Goal: Task Accomplishment & Management: Manage account settings

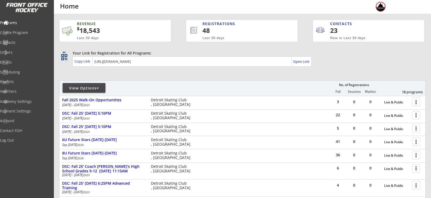
click at [84, 84] on div "View Options" at bounding box center [84, 88] width 43 height 10
select select ""Upcoming Programs""
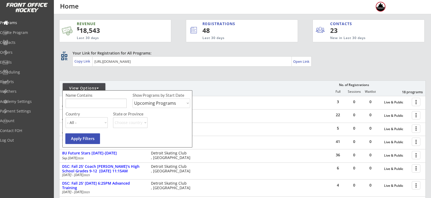
click at [94, 105] on input "input" at bounding box center [96, 102] width 61 height 9
type input "monday"
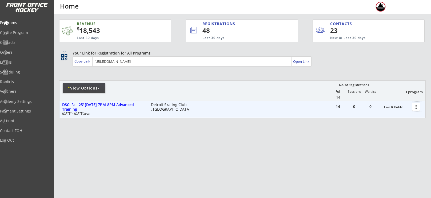
click at [414, 107] on div at bounding box center [417, 106] width 9 height 9
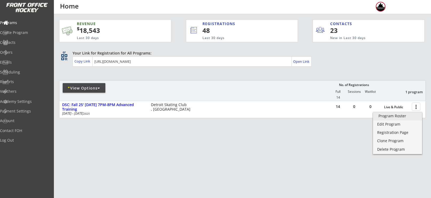
click at [397, 115] on div "Program Roster" at bounding box center [398, 116] width 38 height 4
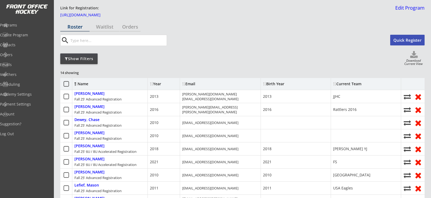
scroll to position [17, 0]
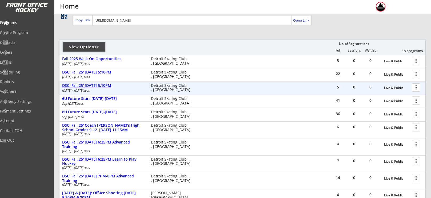
scroll to position [42, 0]
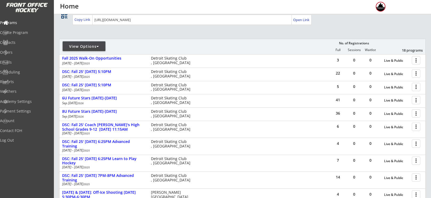
click at [90, 47] on div "View Options" at bounding box center [84, 46] width 43 height 5
select select ""Upcoming Programs""
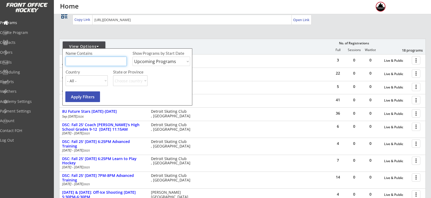
click at [93, 61] on input "input" at bounding box center [96, 61] width 61 height 9
type input "monday"
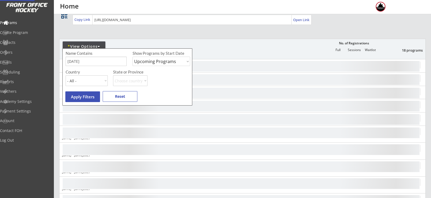
scroll to position [0, 0]
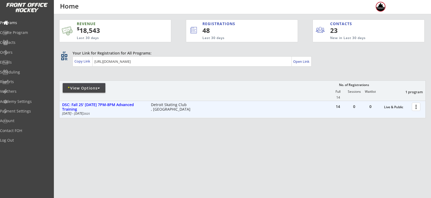
click at [417, 107] on div at bounding box center [417, 106] width 9 height 9
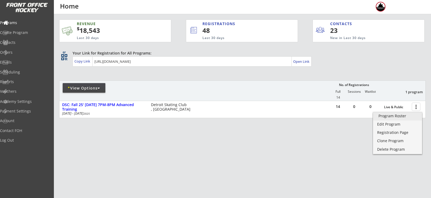
click at [394, 117] on div "Program Roster" at bounding box center [398, 116] width 38 height 4
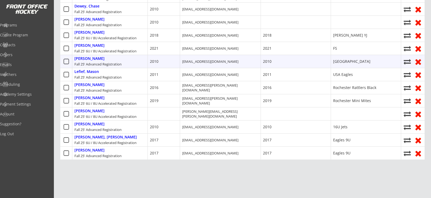
scroll to position [131, 0]
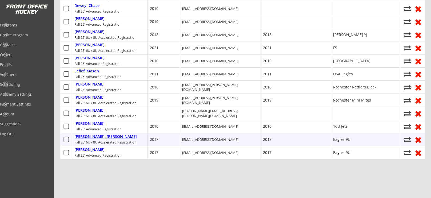
click at [85, 137] on div "[PERSON_NAME], [PERSON_NAME]" at bounding box center [105, 136] width 62 height 5
select select ""Youth S/M""
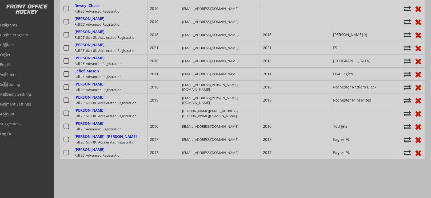
type input "2017"
type input "Eagles 9U"
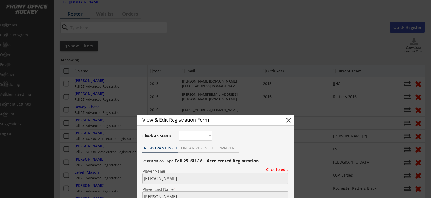
scroll to position [0, 0]
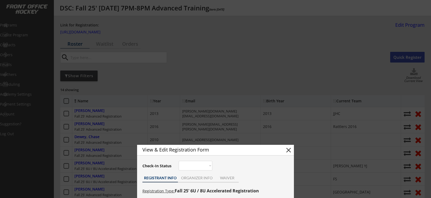
click at [291, 150] on button "close" at bounding box center [289, 150] width 8 height 8
select select ""PLACEHOLDER_1427118222253""
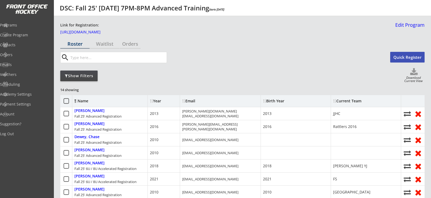
click at [415, 74] on use at bounding box center [414, 71] width 7 height 7
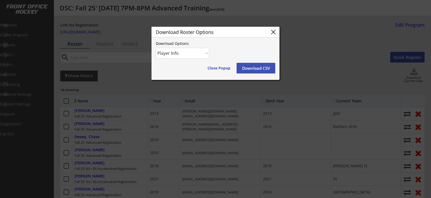
click at [199, 57] on select "Player Info Player and Order Info" at bounding box center [182, 53] width 53 height 11
select select ""Player and Order Info""
click at [156, 48] on select "Player Info Player and Order Info" at bounding box center [182, 53] width 53 height 11
click at [264, 73] on button "Download CSV" at bounding box center [256, 68] width 39 height 11
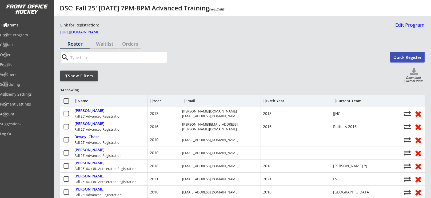
click at [28, 27] on div "Programs" at bounding box center [25, 25] width 48 height 4
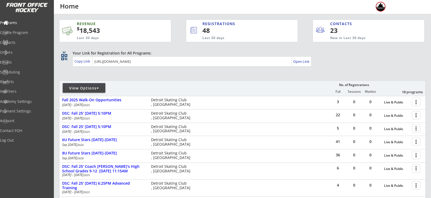
click at [95, 87] on div "View Options" at bounding box center [84, 87] width 43 height 5
select select ""Upcoming Programs""
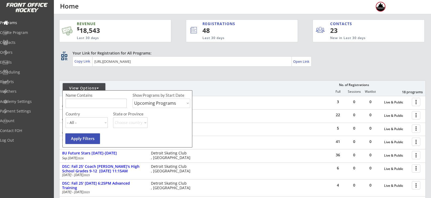
click at [98, 105] on input "input" at bounding box center [96, 102] width 61 height 9
type input "[DATE]"
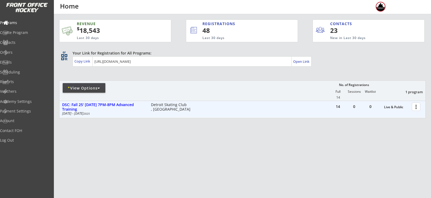
click at [417, 106] on div at bounding box center [417, 106] width 9 height 9
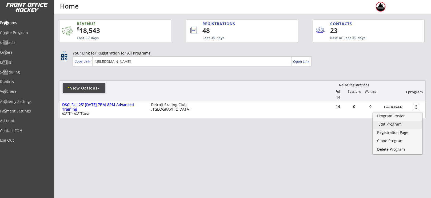
click at [400, 123] on div "Edit Program" at bounding box center [398, 124] width 38 height 4
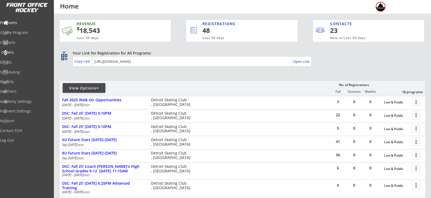
click at [24, 51] on div "Orders" at bounding box center [25, 52] width 48 height 4
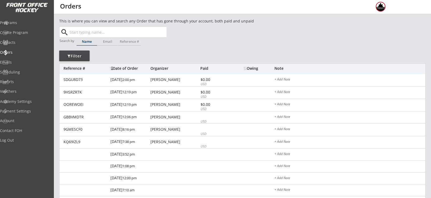
click at [105, 33] on input "text" at bounding box center [118, 32] width 98 height 11
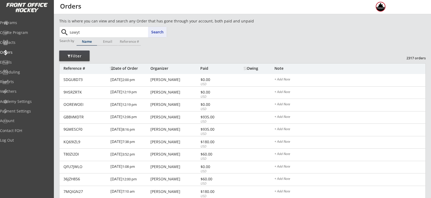
type input "sawy"
type input "[PERSON_NAME]"
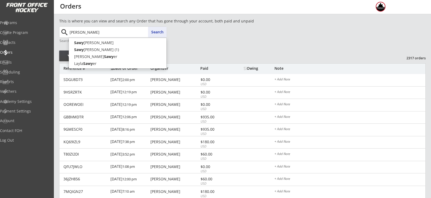
type input "[PERSON_NAME]"
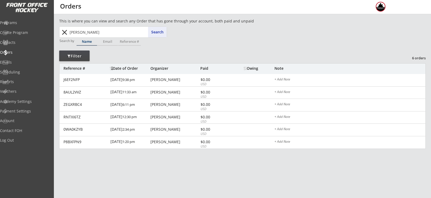
drag, startPoint x: 110, startPoint y: 35, endPoint x: 26, endPoint y: 27, distance: 84.2
click at [26, 27] on body "REVENUE $ 18,543 Last 30 days REGISTRATIONS 48 Last 30 days CONTACTS 23 New in …" at bounding box center [215, 99] width 431 height 198
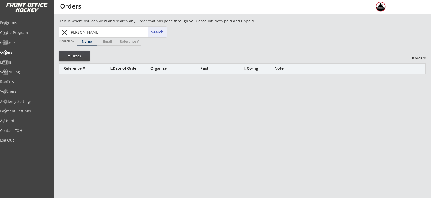
drag, startPoint x: 87, startPoint y: 32, endPoint x: 63, endPoint y: 31, distance: 23.8
click at [63, 31] on div "[PERSON_NAME] [PERSON_NAME] s Search close" at bounding box center [113, 32] width 107 height 11
type input "[PERSON_NAME]"
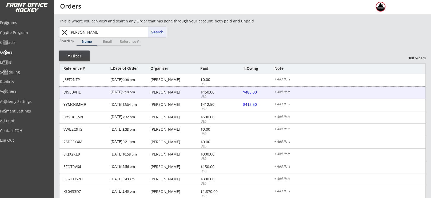
click at [230, 92] on div "DI9EBVHL [DATE] 9:19 pm [PERSON_NAME] $450.00 USD $485.00 + Add Note" at bounding box center [243, 92] width 366 height 13
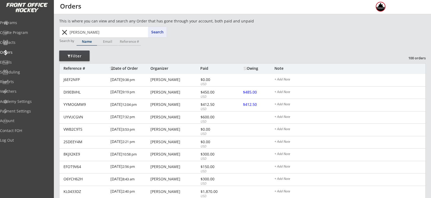
click at [63, 34] on button "close" at bounding box center [64, 32] width 9 height 9
click at [252, 67] on div "Owing" at bounding box center [259, 68] width 31 height 4
click at [250, 67] on div "Owing" at bounding box center [259, 68] width 31 height 4
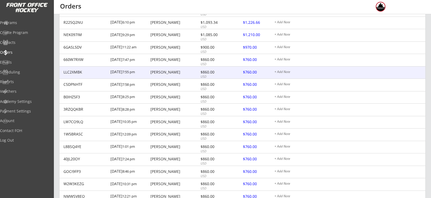
scroll to position [380, 0]
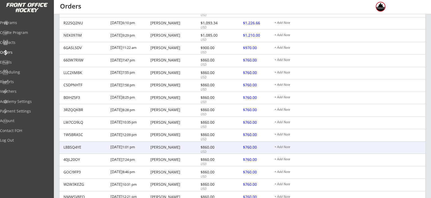
click at [250, 147] on div at bounding box center [254, 147] width 23 height 7
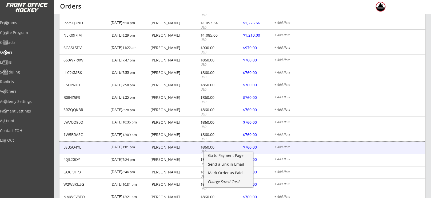
click at [196, 146] on div "Scott Jonna" at bounding box center [175, 147] width 49 height 4
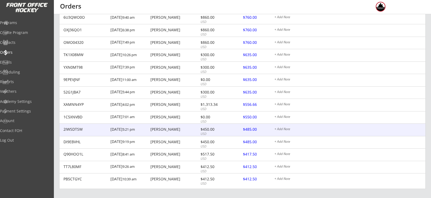
scroll to position [736, 0]
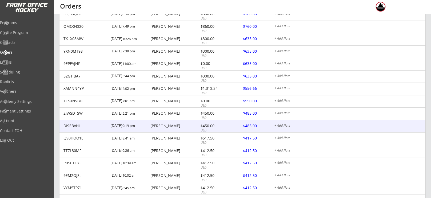
click at [250, 124] on div at bounding box center [254, 126] width 23 height 7
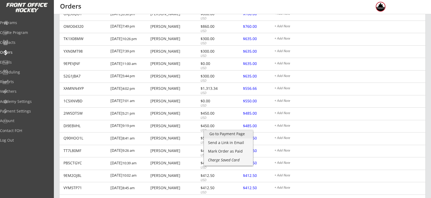
click at [236, 134] on div "Go to Payment Page" at bounding box center [229, 134] width 38 height 4
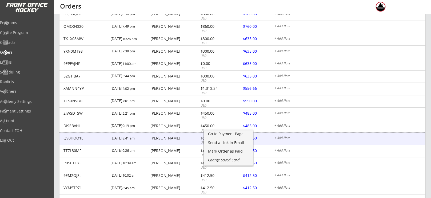
click at [364, 135] on div "Q90HOO1L 8/25/25 8:41 am Charles Ellingson $517.50 USD $417.50 + Add Note" at bounding box center [243, 138] width 366 height 13
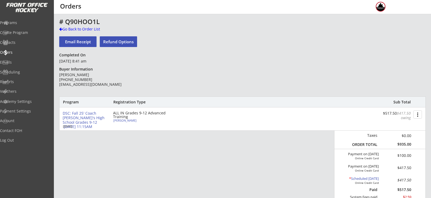
click at [129, 124] on div "DSC: Fall 25' Coach Rich's High School Grades 9-12 Sunday 11:15AM Sep 7, 2025 A…" at bounding box center [243, 118] width 366 height 23
click at [128, 120] on div "Andreas Ellingson" at bounding box center [143, 120] width 60 height 3
select select ""Adult M""
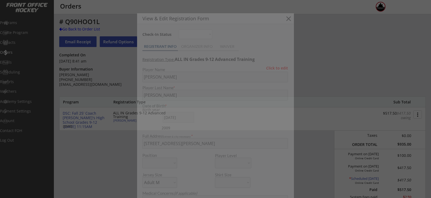
type input "2009"
type input "M1 16U"
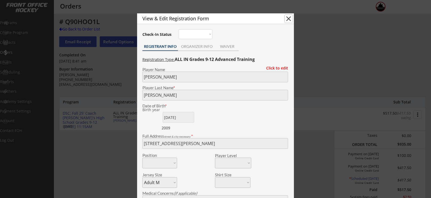
click at [289, 17] on button "close" at bounding box center [289, 19] width 8 height 8
select select ""PLACEHOLDER_1427118222253""
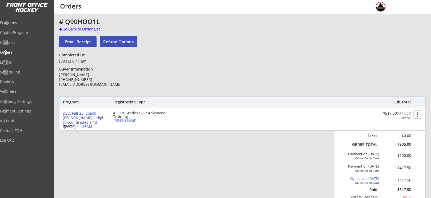
click at [78, 118] on div "DSC: Fall 25' Coach [PERSON_NAME]'s High School Grades 9-12 [DATE] 11:15AM" at bounding box center [86, 120] width 46 height 18
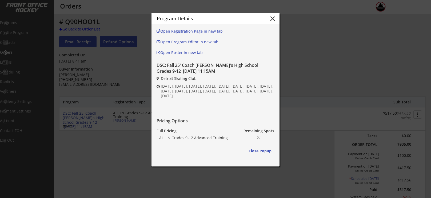
click at [271, 20] on button "close" at bounding box center [273, 19] width 8 height 8
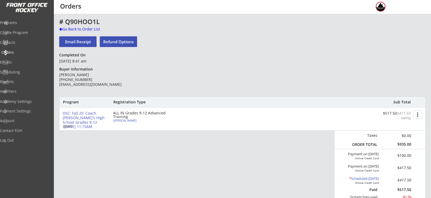
click at [24, 52] on div "Orders" at bounding box center [25, 52] width 48 height 4
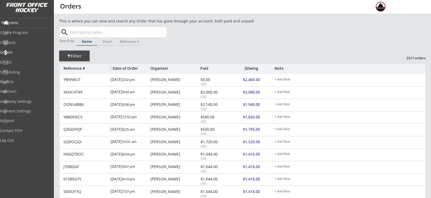
click at [22, 27] on div "Programs" at bounding box center [25, 22] width 51 height 9
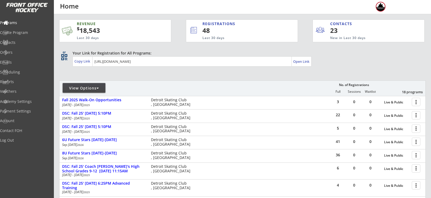
click at [87, 86] on div "View Options" at bounding box center [84, 87] width 43 height 5
select select ""Upcoming Programs""
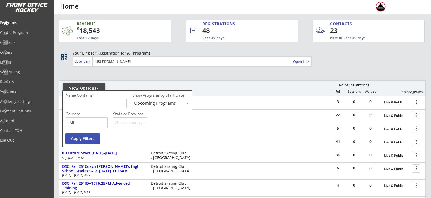
click at [95, 101] on input "input" at bounding box center [96, 102] width 61 height 9
type input "monday"
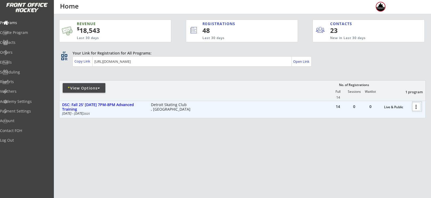
click at [420, 105] on div at bounding box center [417, 106] width 9 height 9
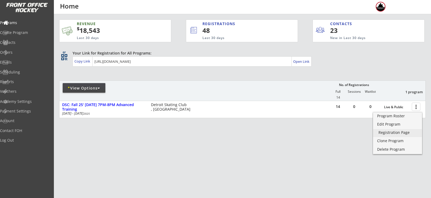
click at [399, 131] on div "Registration Page" at bounding box center [398, 133] width 38 height 4
click at [393, 114] on div "Program Roster" at bounding box center [398, 116] width 38 height 4
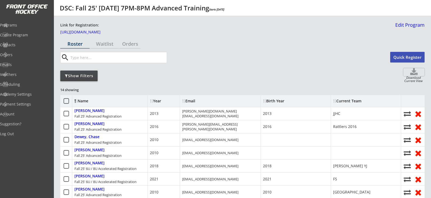
click at [416, 72] on icon at bounding box center [414, 72] width 21 height 8
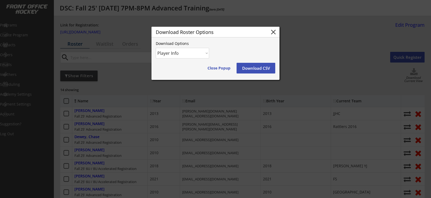
click at [198, 50] on select "Player Info Player and Order Info" at bounding box center [182, 53] width 53 height 11
select select ""Player and Order Info""
click at [156, 48] on select "Player Info Player and Order Info" at bounding box center [182, 53] width 53 height 11
click at [265, 68] on button "Download CSV" at bounding box center [256, 68] width 39 height 11
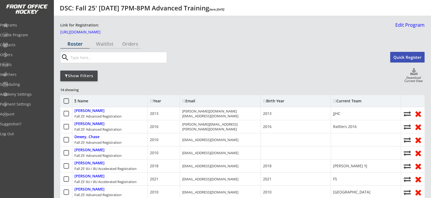
click at [107, 59] on input "input" at bounding box center [117, 57] width 97 height 11
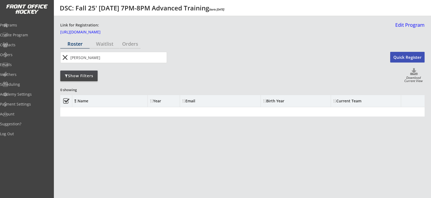
type input "[PERSON_NAME]"
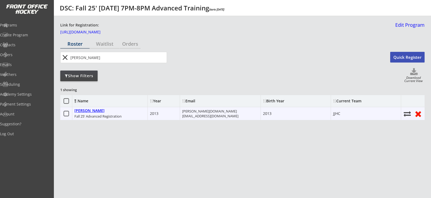
click at [93, 110] on div "Barrett, Alister" at bounding box center [89, 110] width 30 height 5
select select ""Adult M""
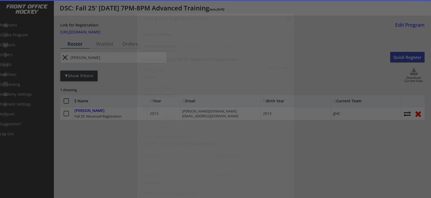
type input "2013"
type input "JJHC"
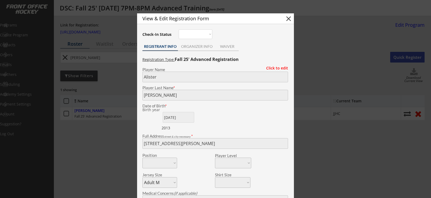
click at [286, 18] on button "close" at bounding box center [289, 19] width 8 height 8
select select ""PLACEHOLDER_1427118222253""
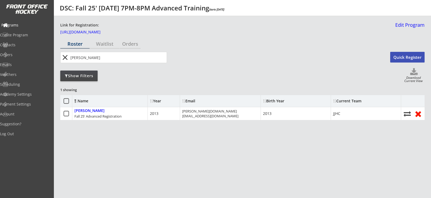
click at [33, 25] on div "Programs" at bounding box center [25, 25] width 48 height 4
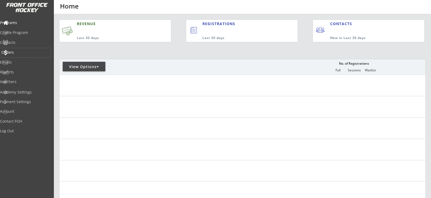
click at [24, 52] on div "Orders" at bounding box center [25, 52] width 48 height 4
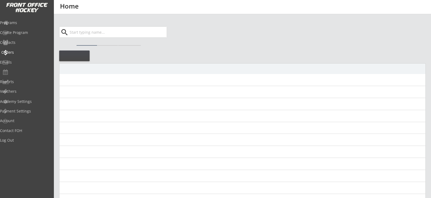
click at [24, 52] on div "Orders" at bounding box center [25, 52] width 48 height 4
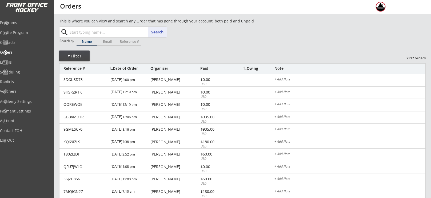
click at [111, 33] on input "text" at bounding box center [118, 32] width 98 height 11
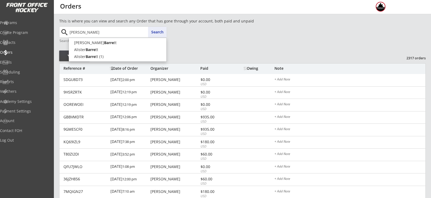
type input "[PERSON_NAME]"
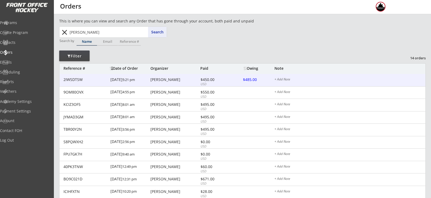
click at [246, 80] on div at bounding box center [254, 80] width 23 height 7
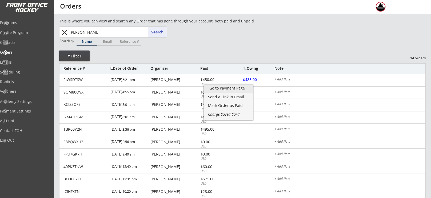
click at [226, 90] on link "Go to Payment Page" at bounding box center [228, 89] width 49 height 8
click at [220, 36] on div "This is where you can view and search any Order that has gone through your acco…" at bounding box center [242, 141] width 367 height 246
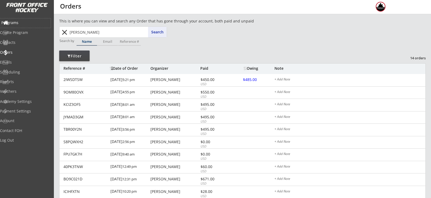
click at [30, 19] on div "Programs" at bounding box center [25, 22] width 51 height 9
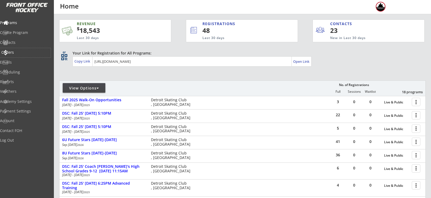
click at [30, 51] on div "Orders" at bounding box center [25, 52] width 48 height 4
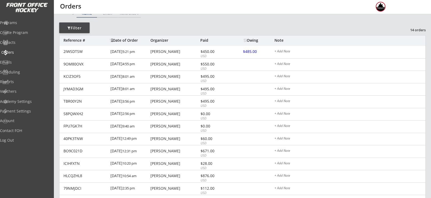
scroll to position [28, 0]
click at [18, 21] on div "Programs" at bounding box center [25, 23] width 48 height 4
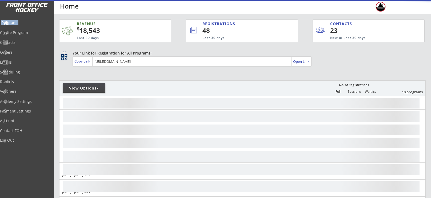
click at [18, 21] on div "Programs" at bounding box center [25, 23] width 48 height 4
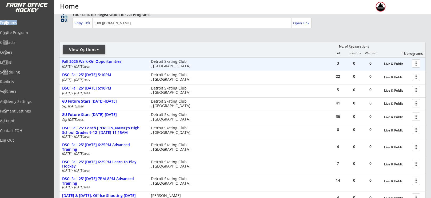
scroll to position [40, 0]
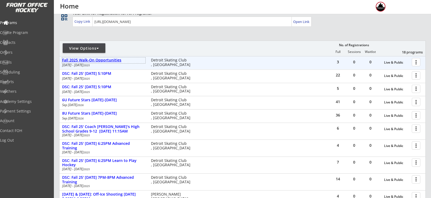
click at [109, 60] on div "Fall 2025 Walk-On Opportunities" at bounding box center [103, 60] width 83 height 5
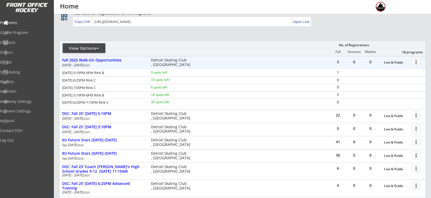
click at [419, 62] on div at bounding box center [417, 61] width 9 height 9
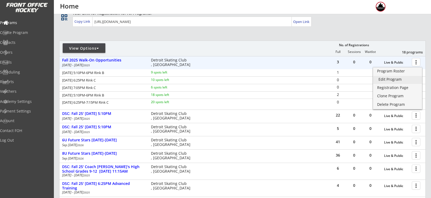
click at [395, 80] on div "Edit Program" at bounding box center [398, 79] width 38 height 4
